Goal: Information Seeking & Learning: Learn about a topic

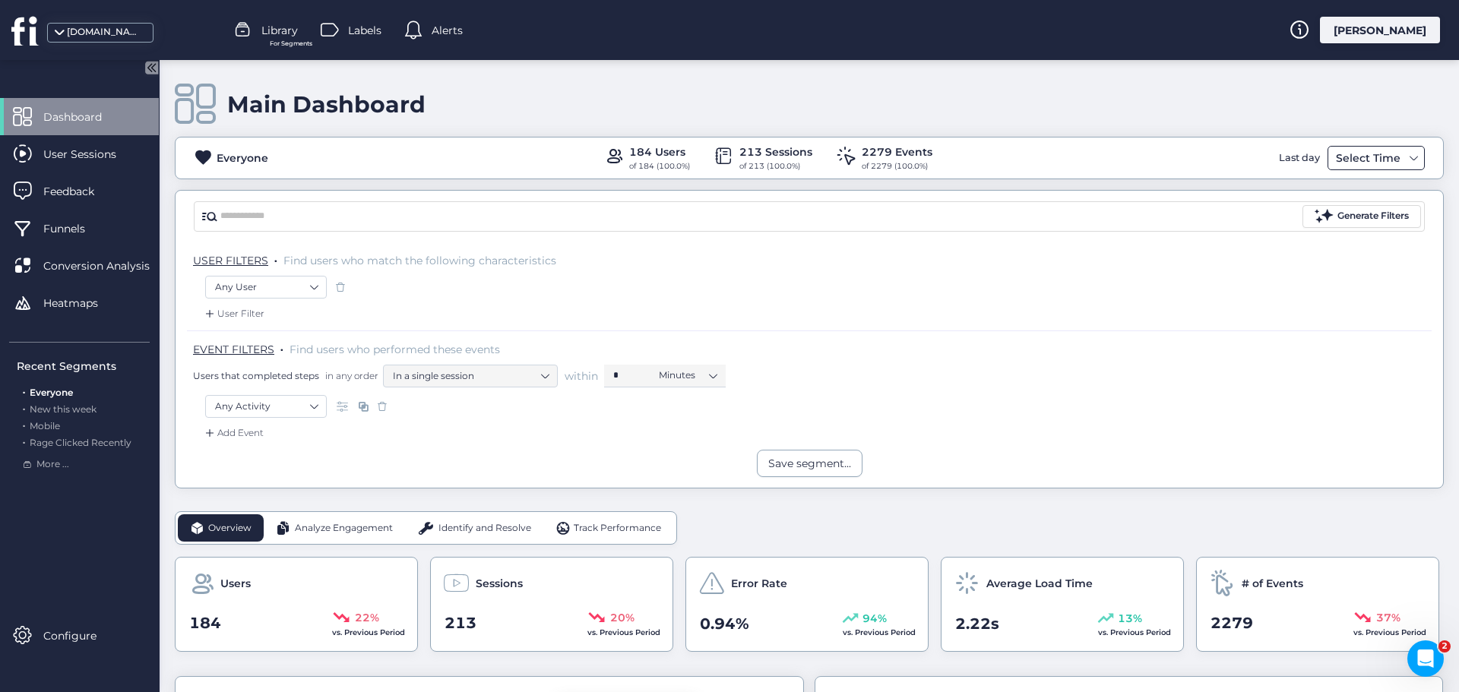
click at [1352, 164] on div "Select Time" at bounding box center [1368, 158] width 72 height 18
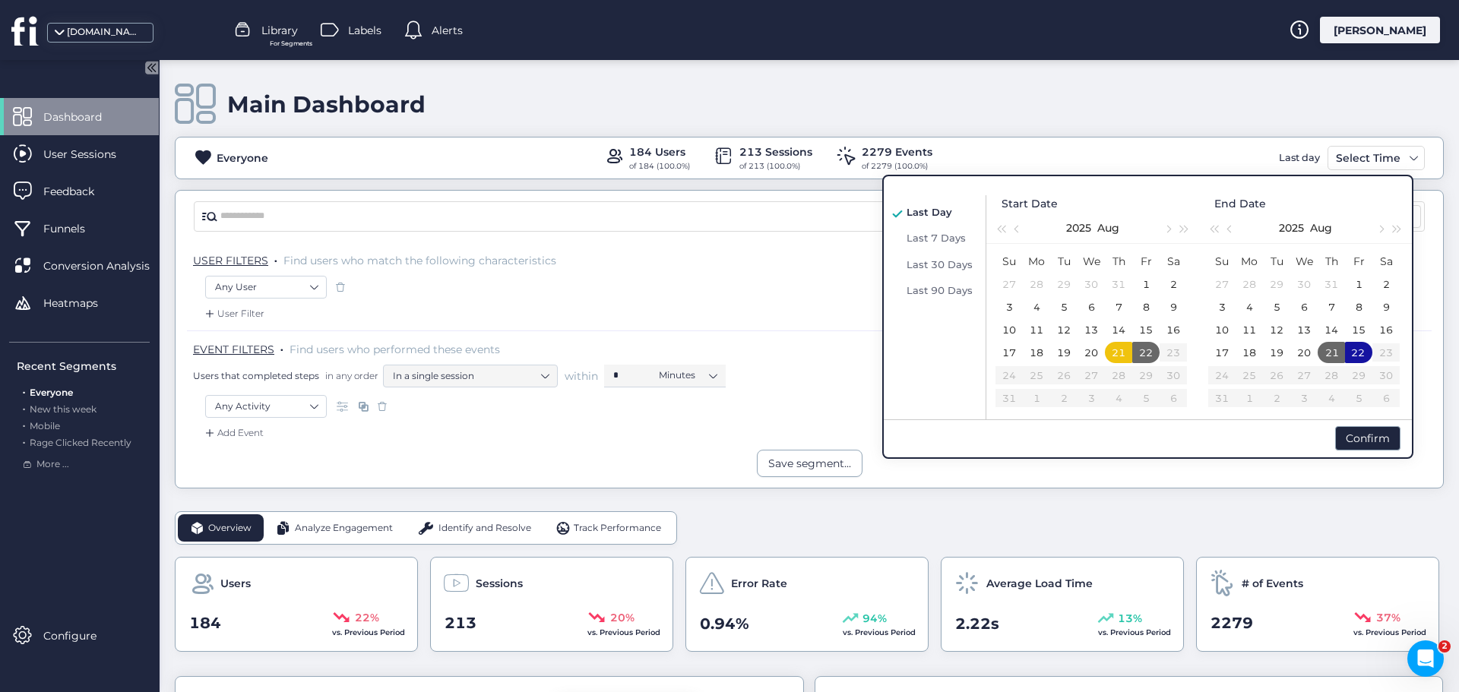
click at [1260, 86] on div "Main Dashboard" at bounding box center [809, 104] width 1269 height 43
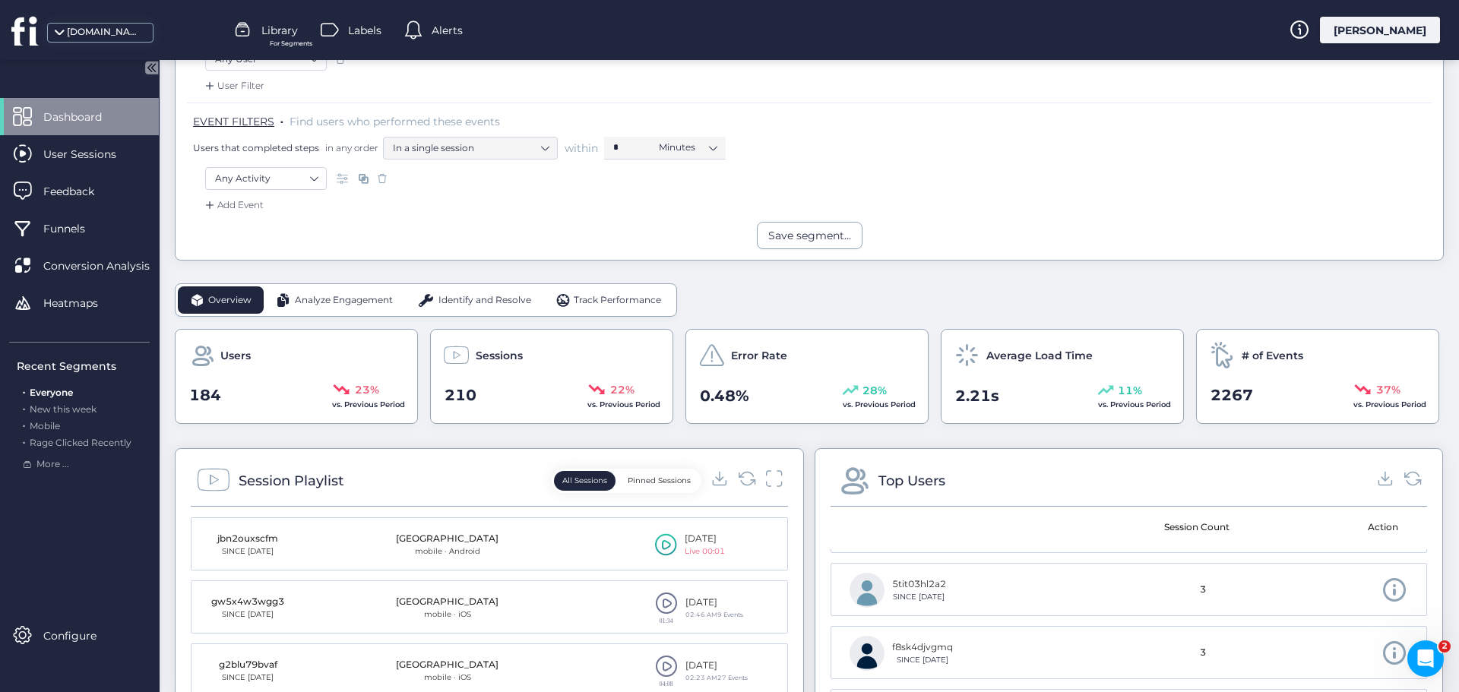
scroll to position [76, 0]
click at [332, 303] on span "Analyze Engagement" at bounding box center [344, 300] width 98 height 14
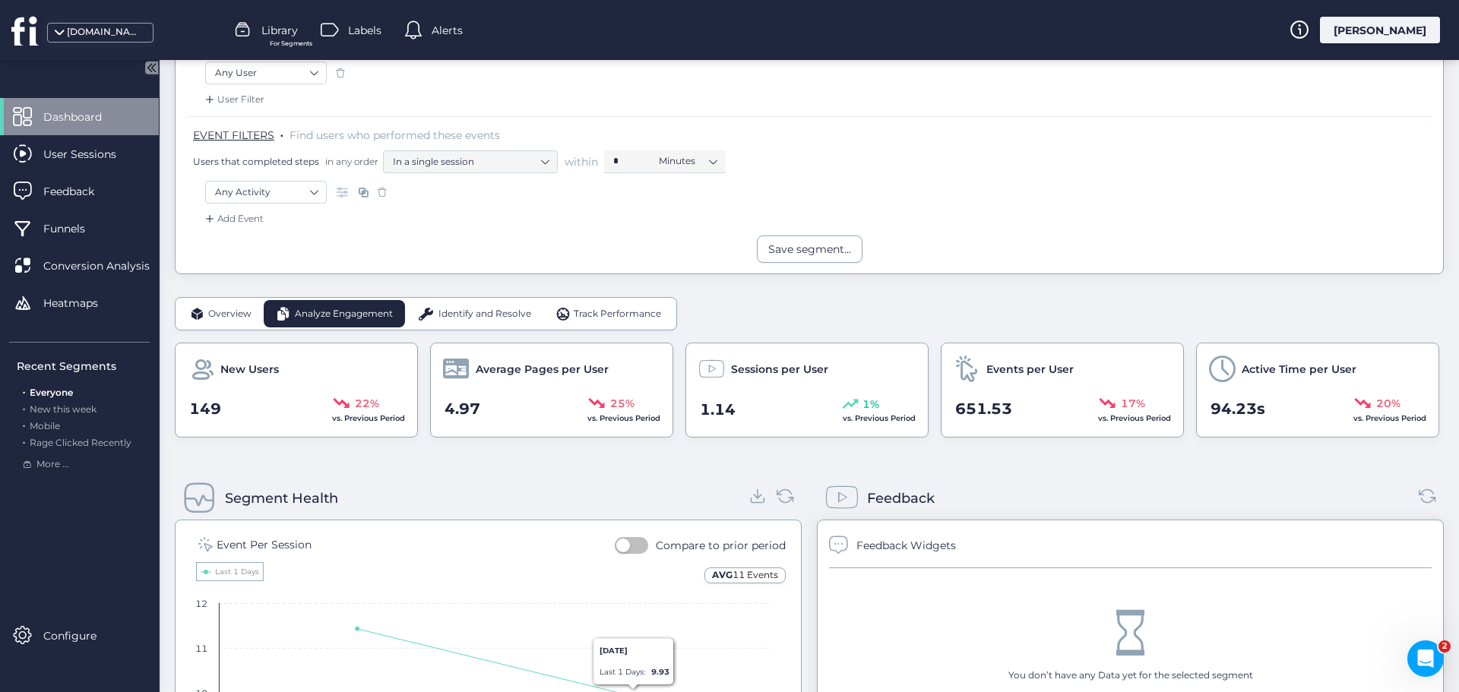
scroll to position [152, 0]
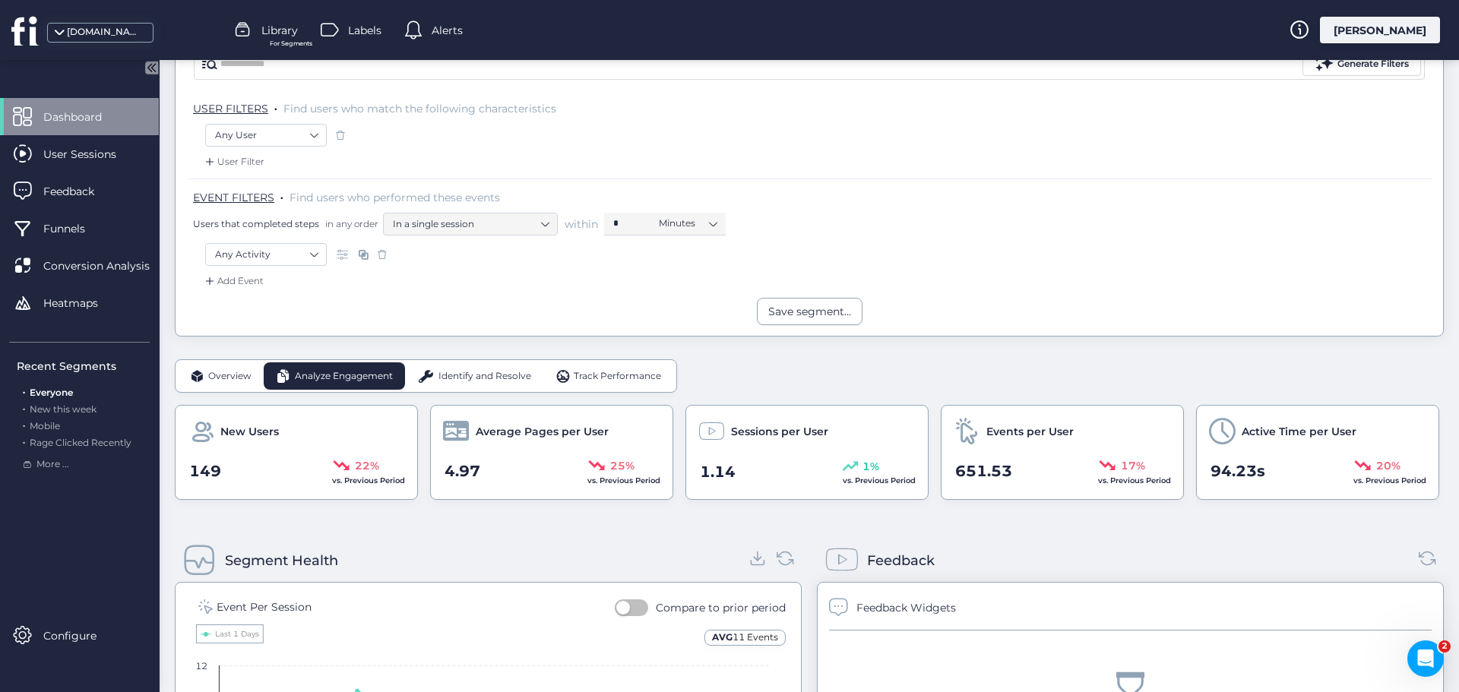
click at [479, 371] on span "Identify and Resolve" at bounding box center [484, 376] width 93 height 14
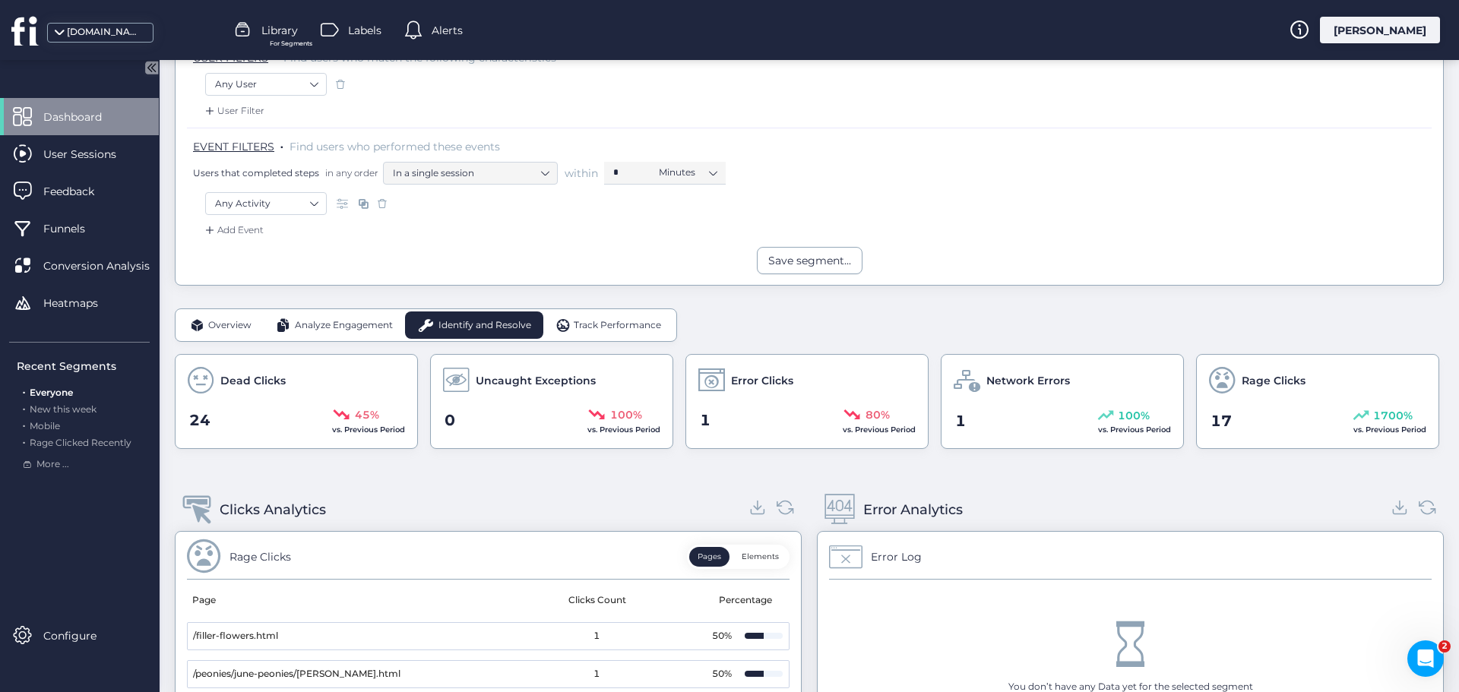
scroll to position [228, 0]
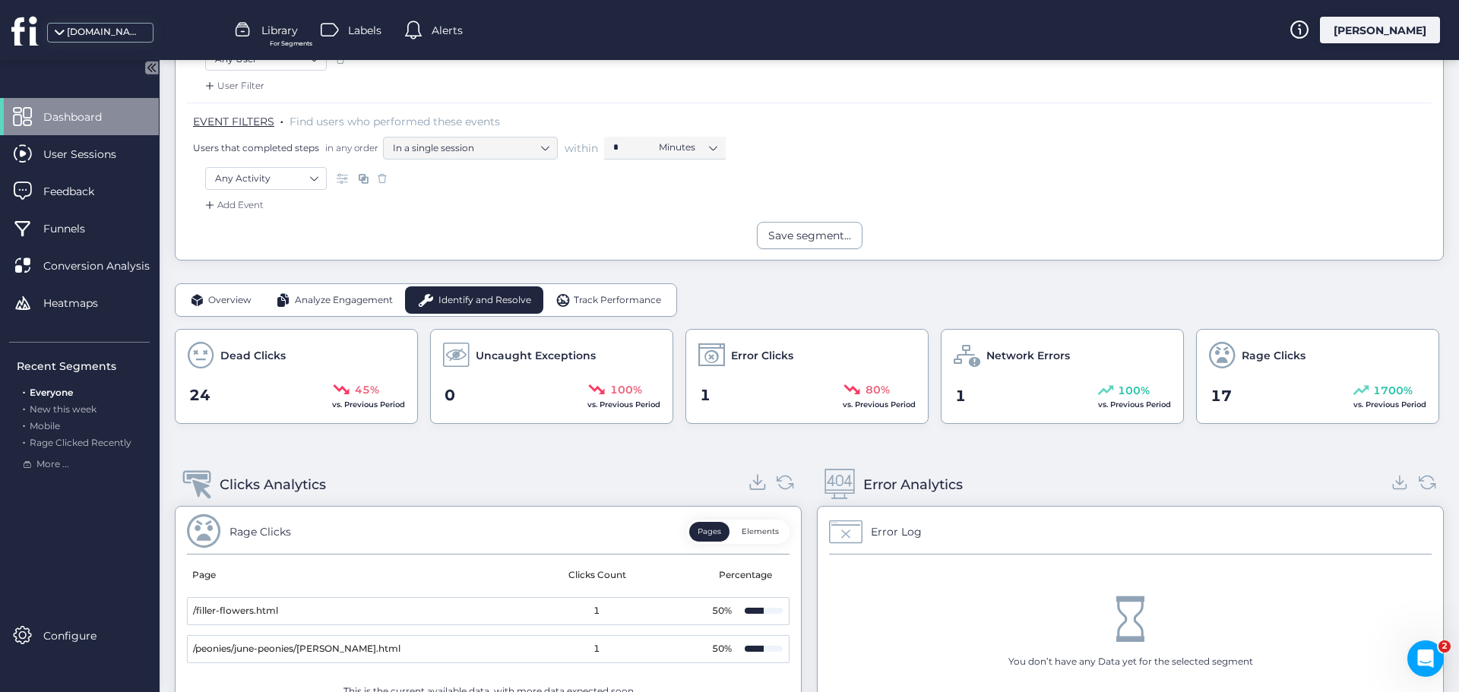
click at [754, 483] on icon at bounding box center [758, 482] width 8 height 4
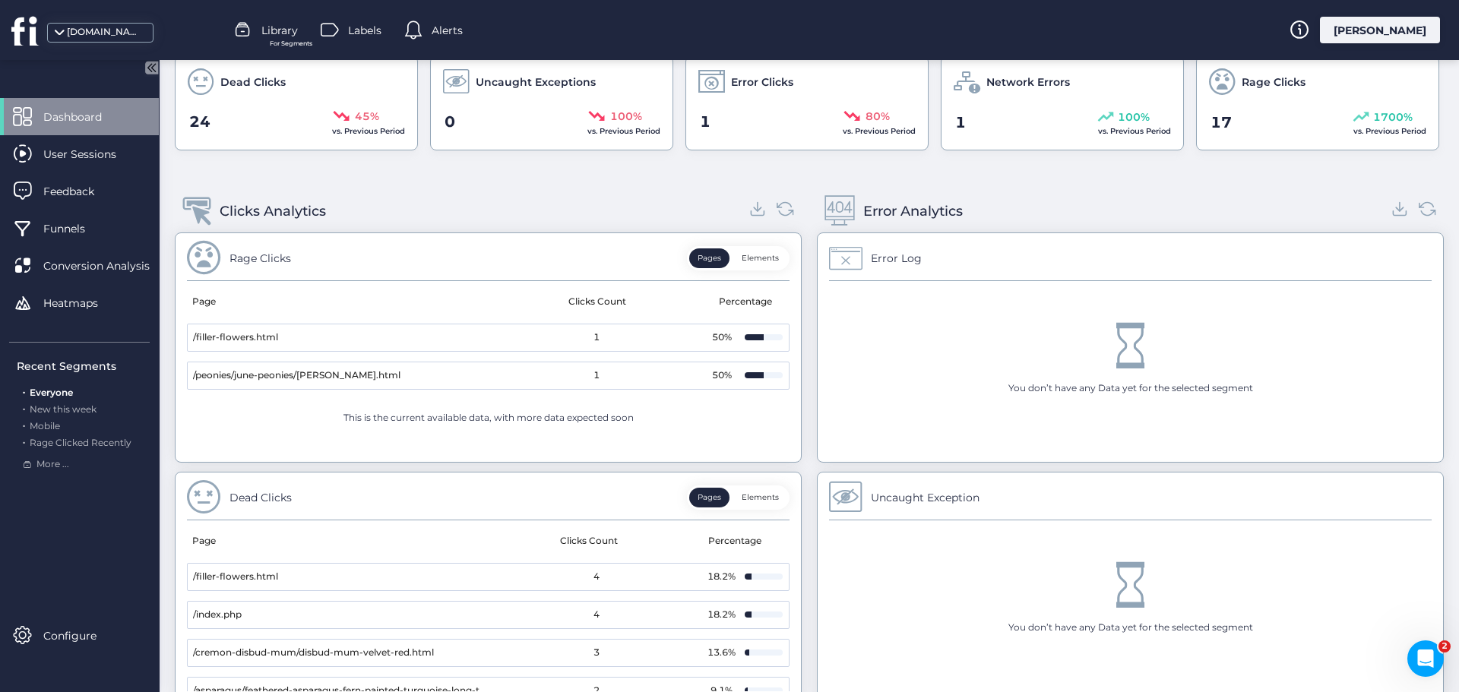
scroll to position [500, 0]
click at [1390, 216] on icon at bounding box center [1400, 210] width 21 height 21
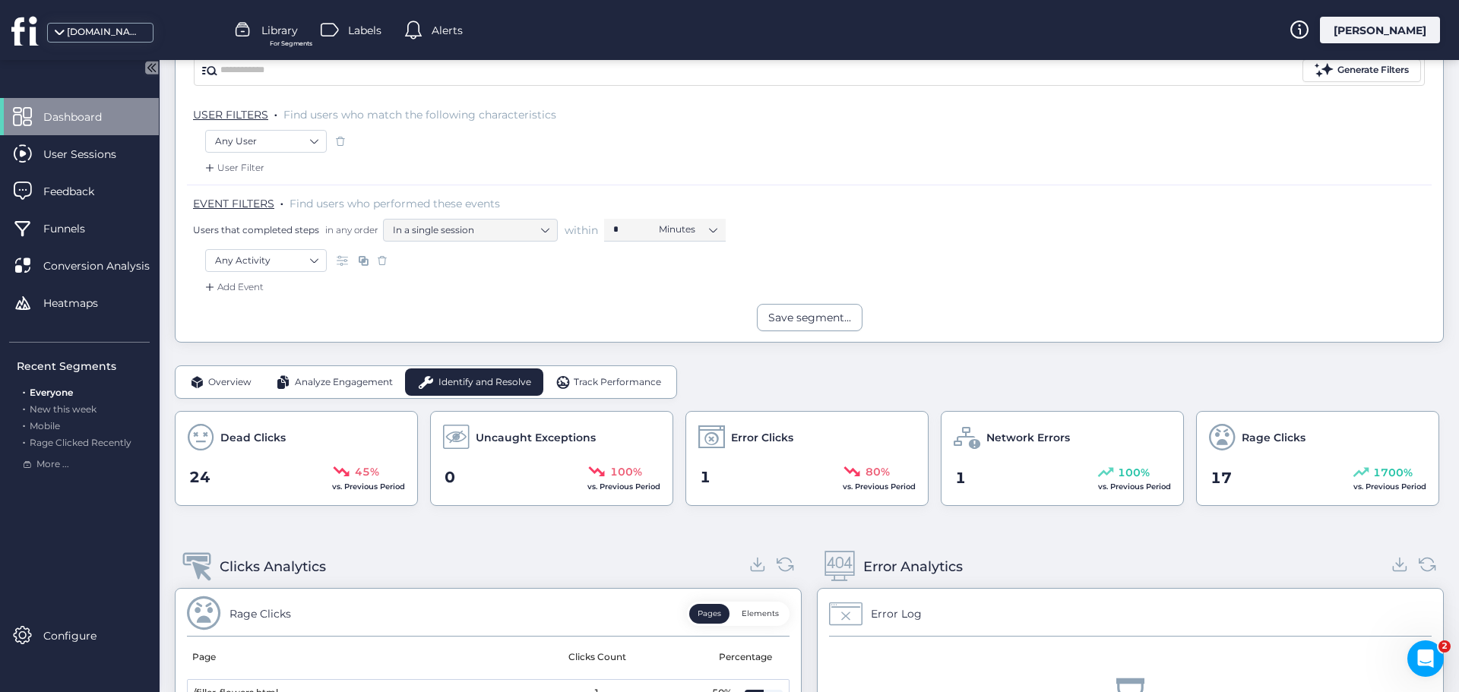
scroll to position [152, 0]
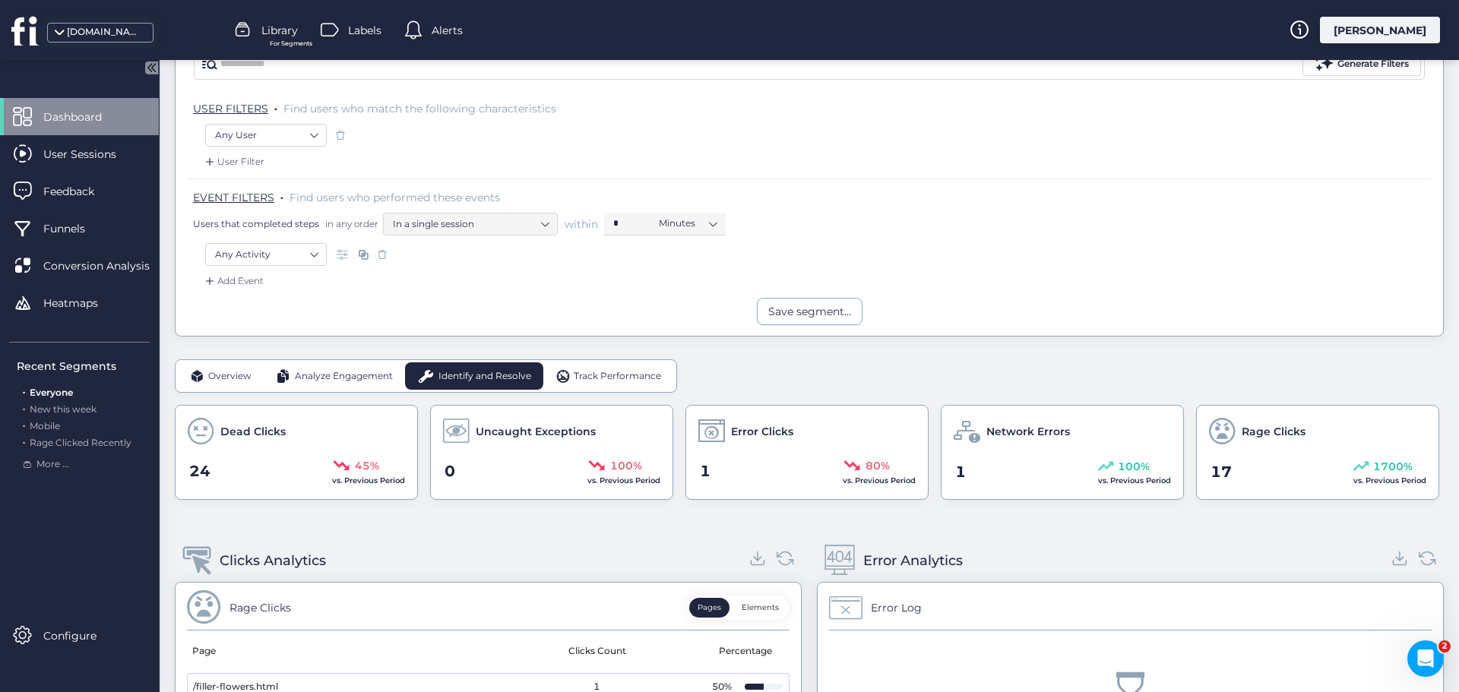
click at [596, 377] on span "Track Performance" at bounding box center [617, 376] width 87 height 14
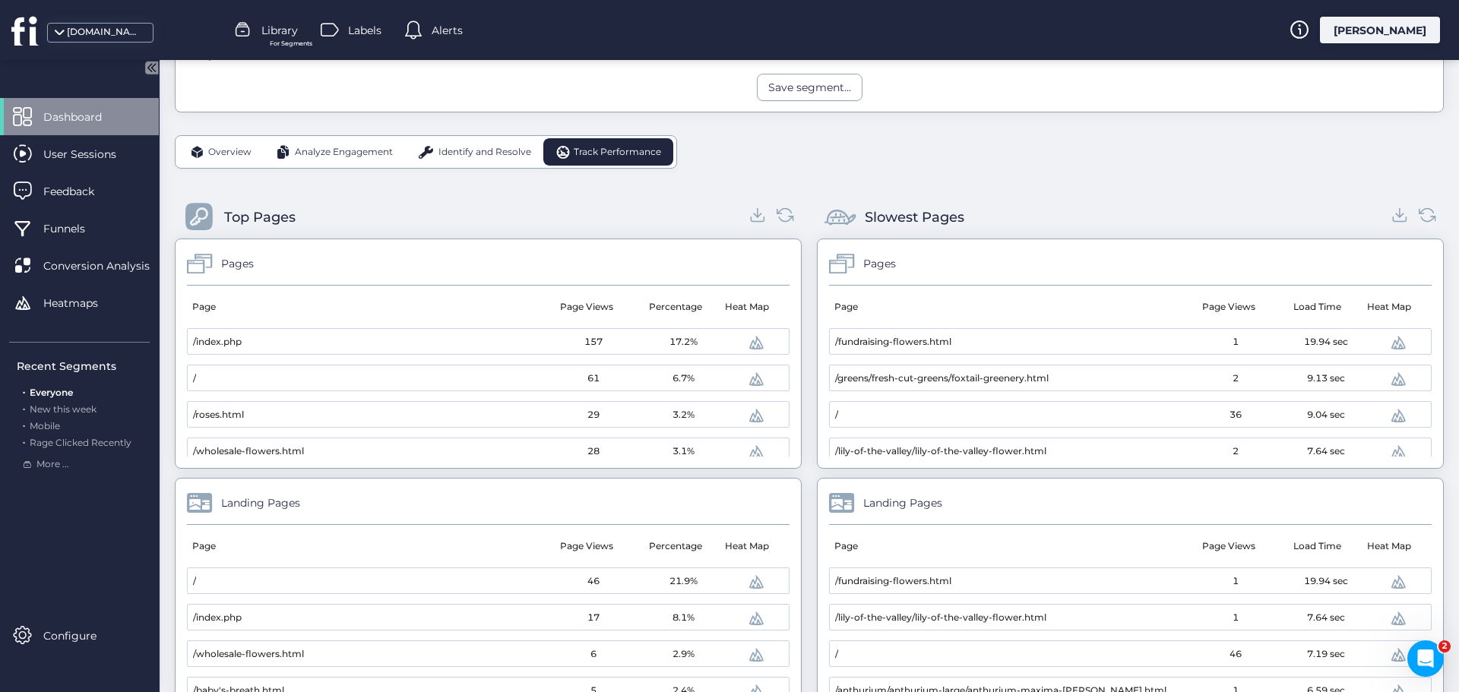
scroll to position [304, 0]
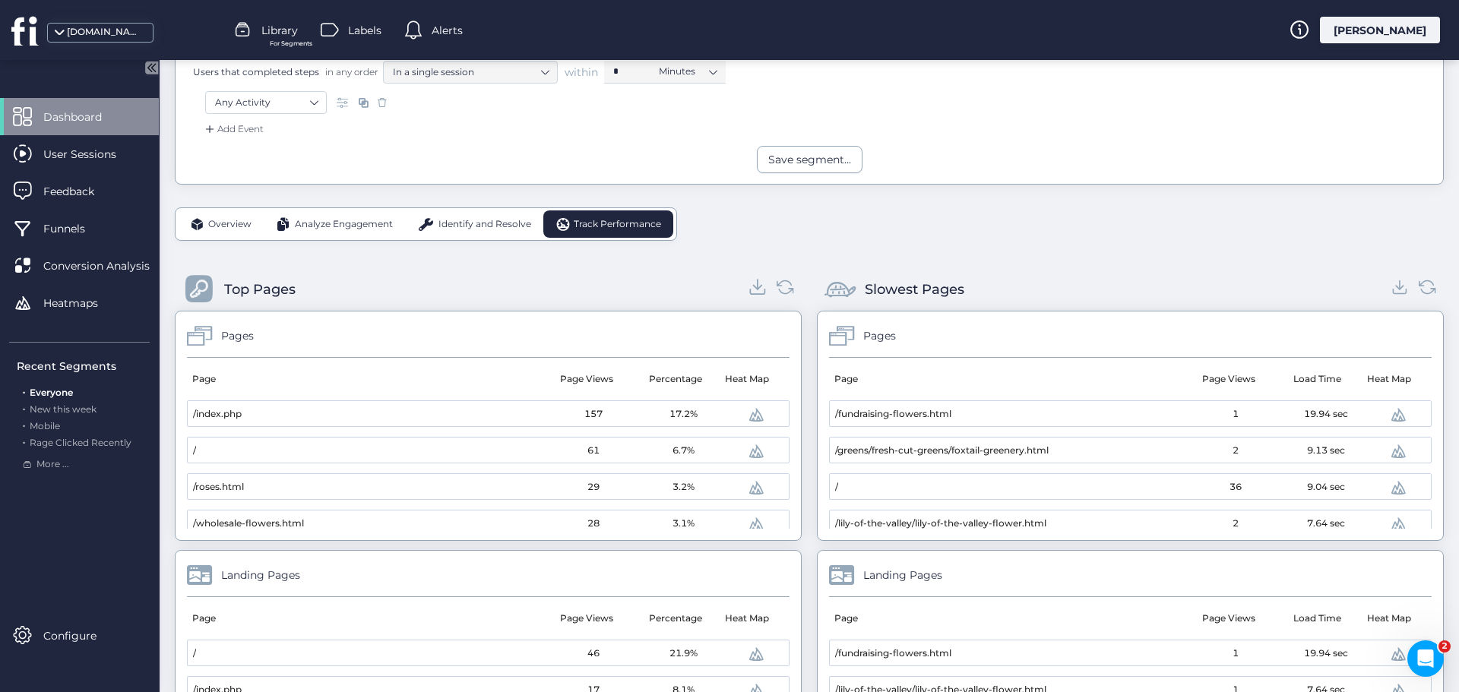
click at [756, 291] on icon at bounding box center [758, 287] width 21 height 21
drag, startPoint x: 923, startPoint y: 302, endPoint x: 932, endPoint y: 299, distance: 9.6
click at [923, 302] on div "Slowest Pages" at bounding box center [1130, 289] width 627 height 43
click at [1390, 287] on icon at bounding box center [1400, 287] width 21 height 21
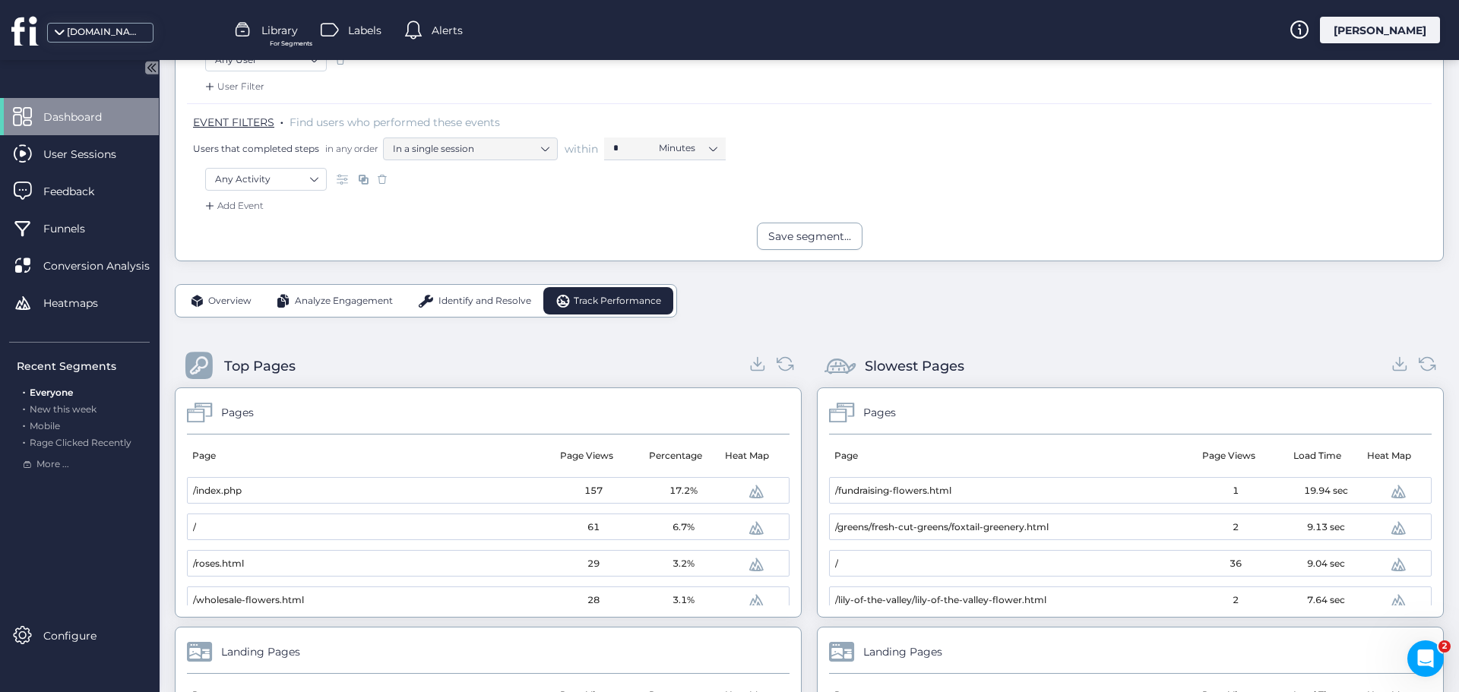
scroll to position [0, 0]
